Goal: Information Seeking & Learning: Learn about a topic

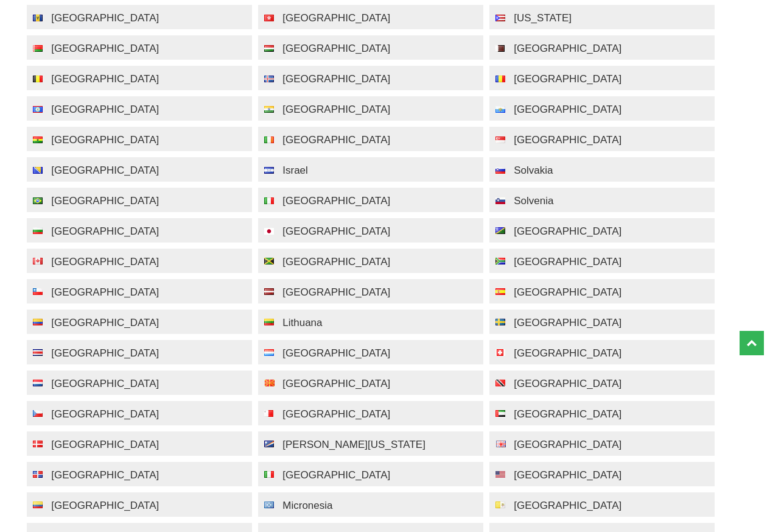
scroll to position [511, 0]
